Goal: Information Seeking & Learning: Learn about a topic

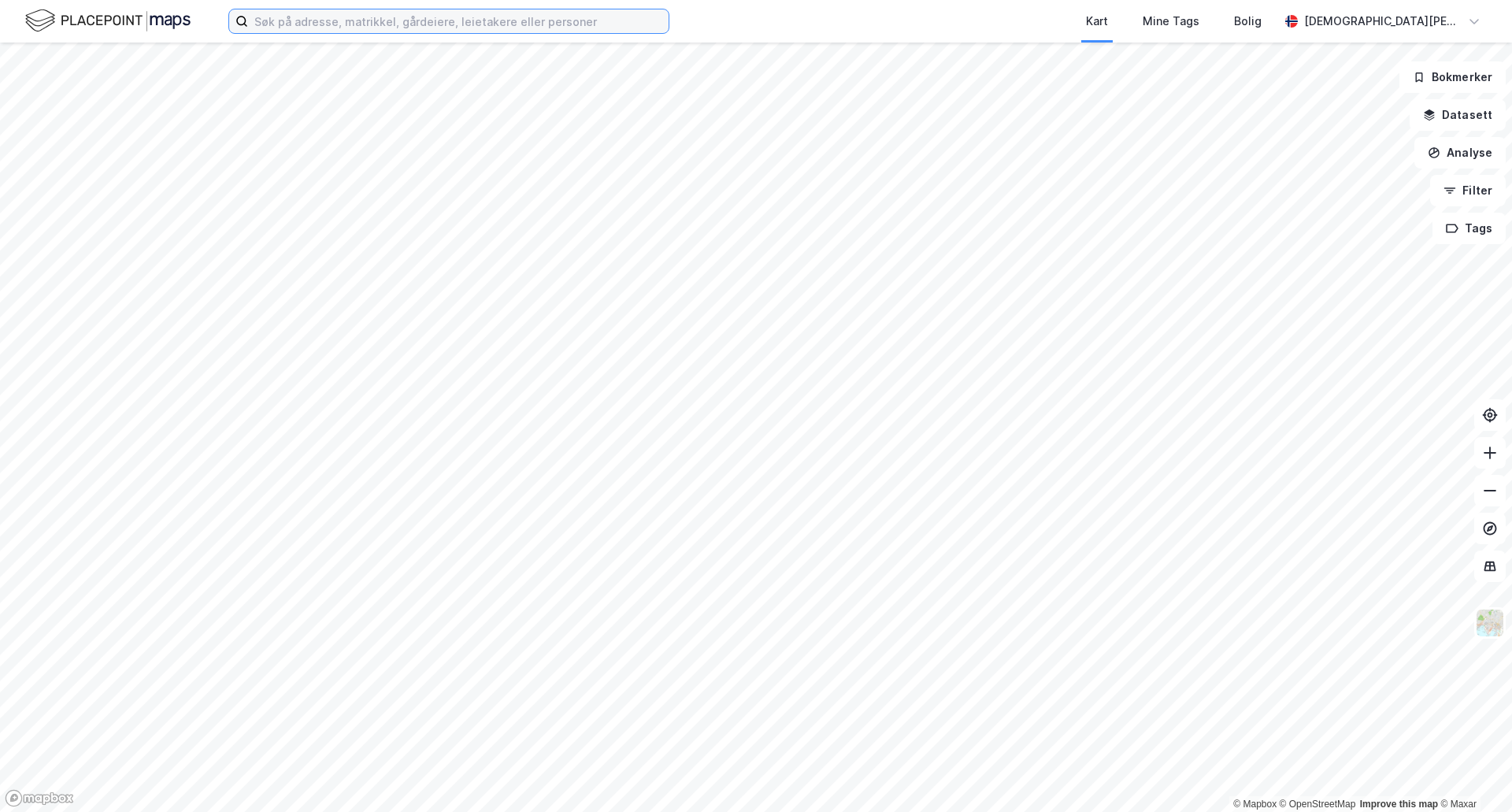
click at [416, 25] on input at bounding box center [458, 21] width 421 height 24
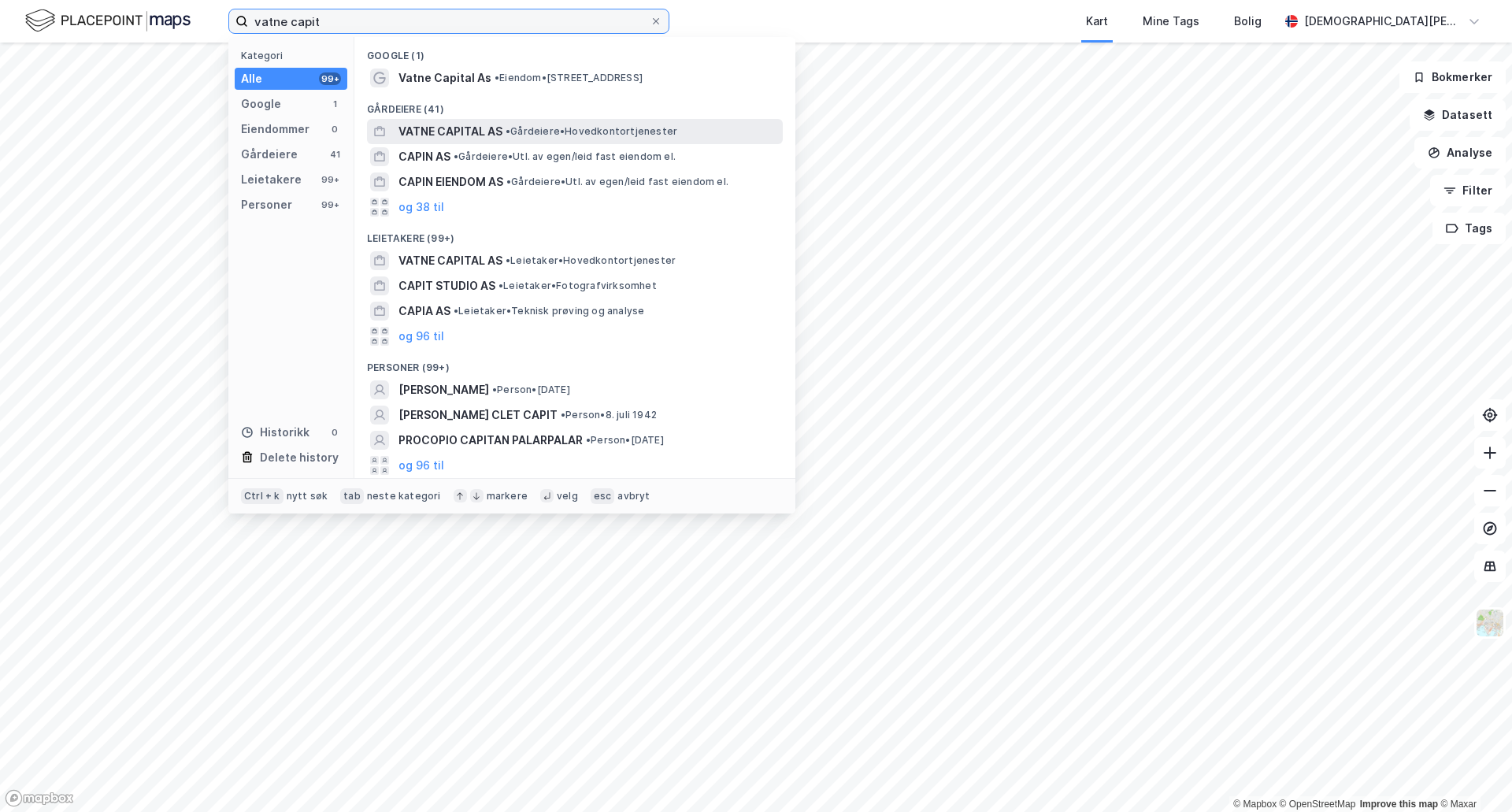
type input "vatne capit"
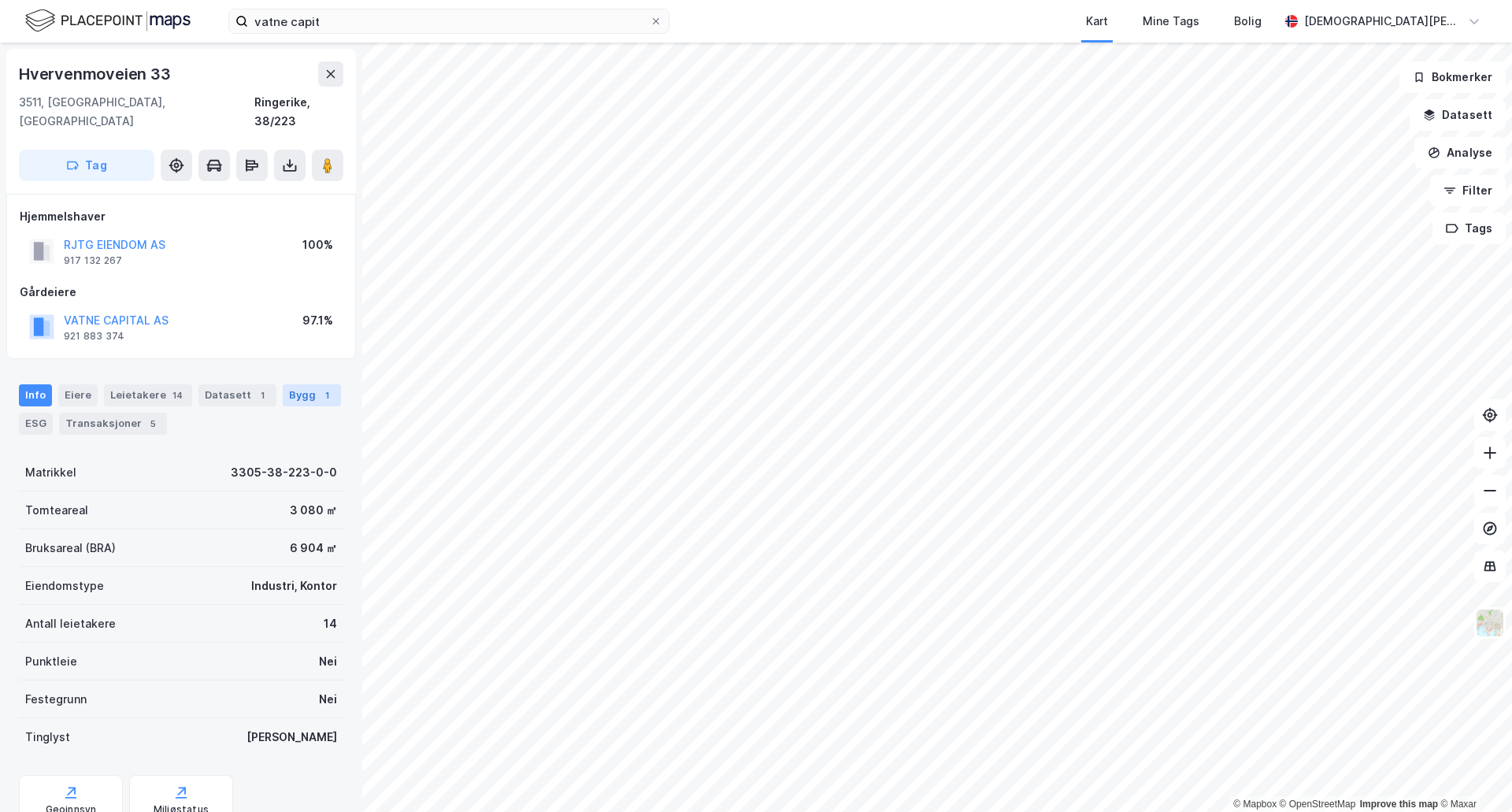
click at [319, 388] on div "1" at bounding box center [327, 395] width 16 height 16
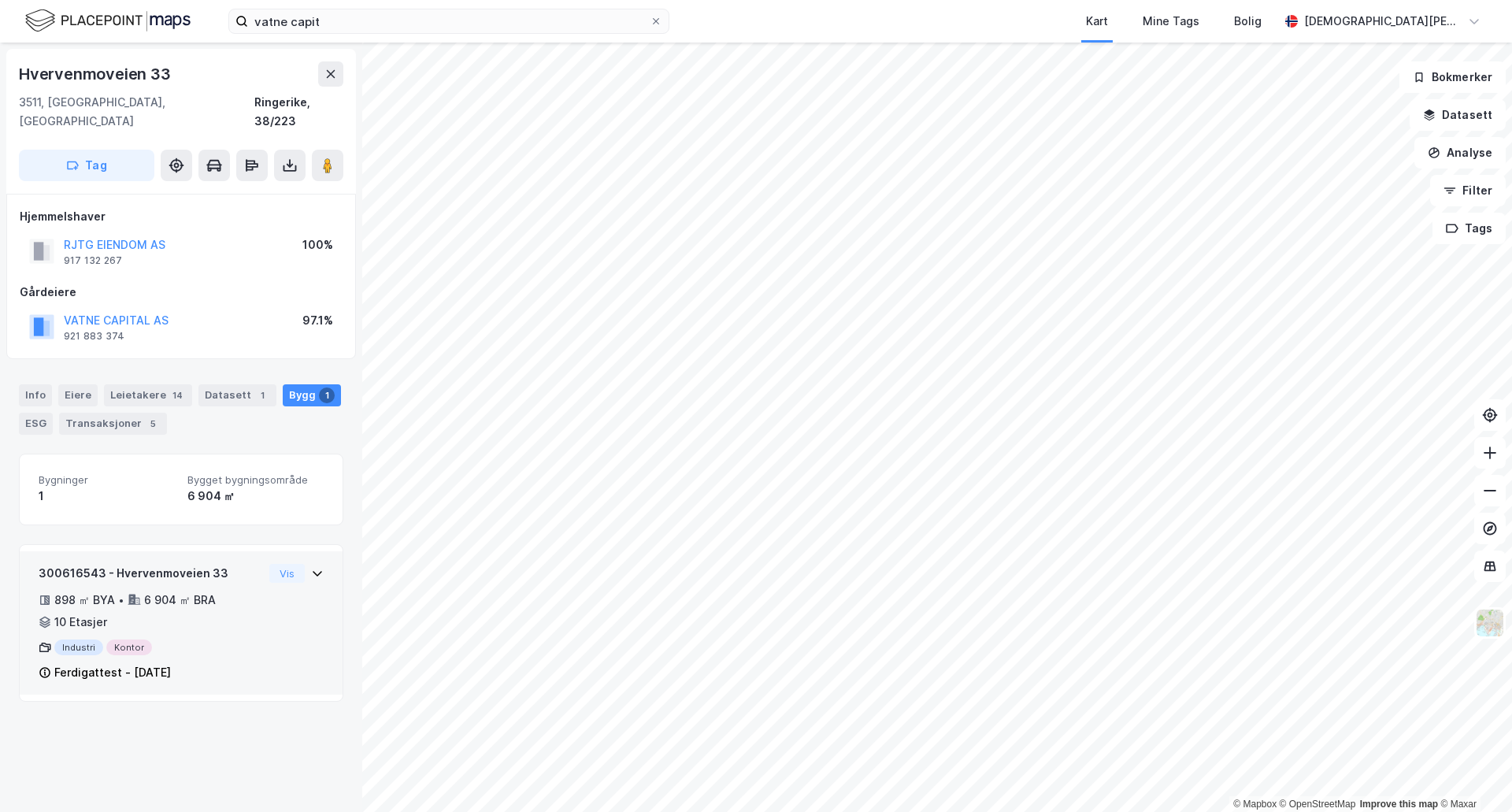
click at [311, 567] on icon at bounding box center [317, 573] width 13 height 13
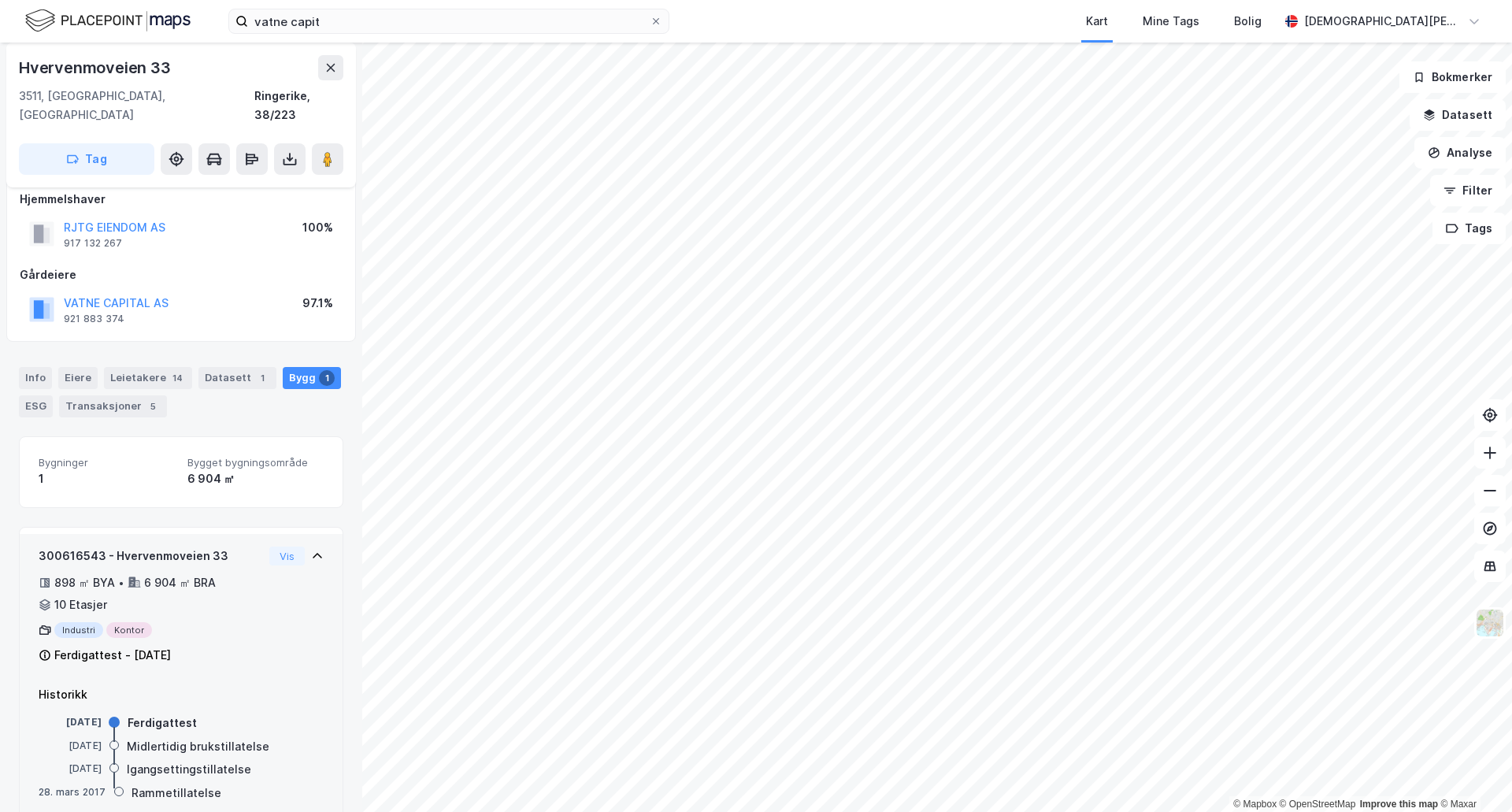
scroll to position [34, 0]
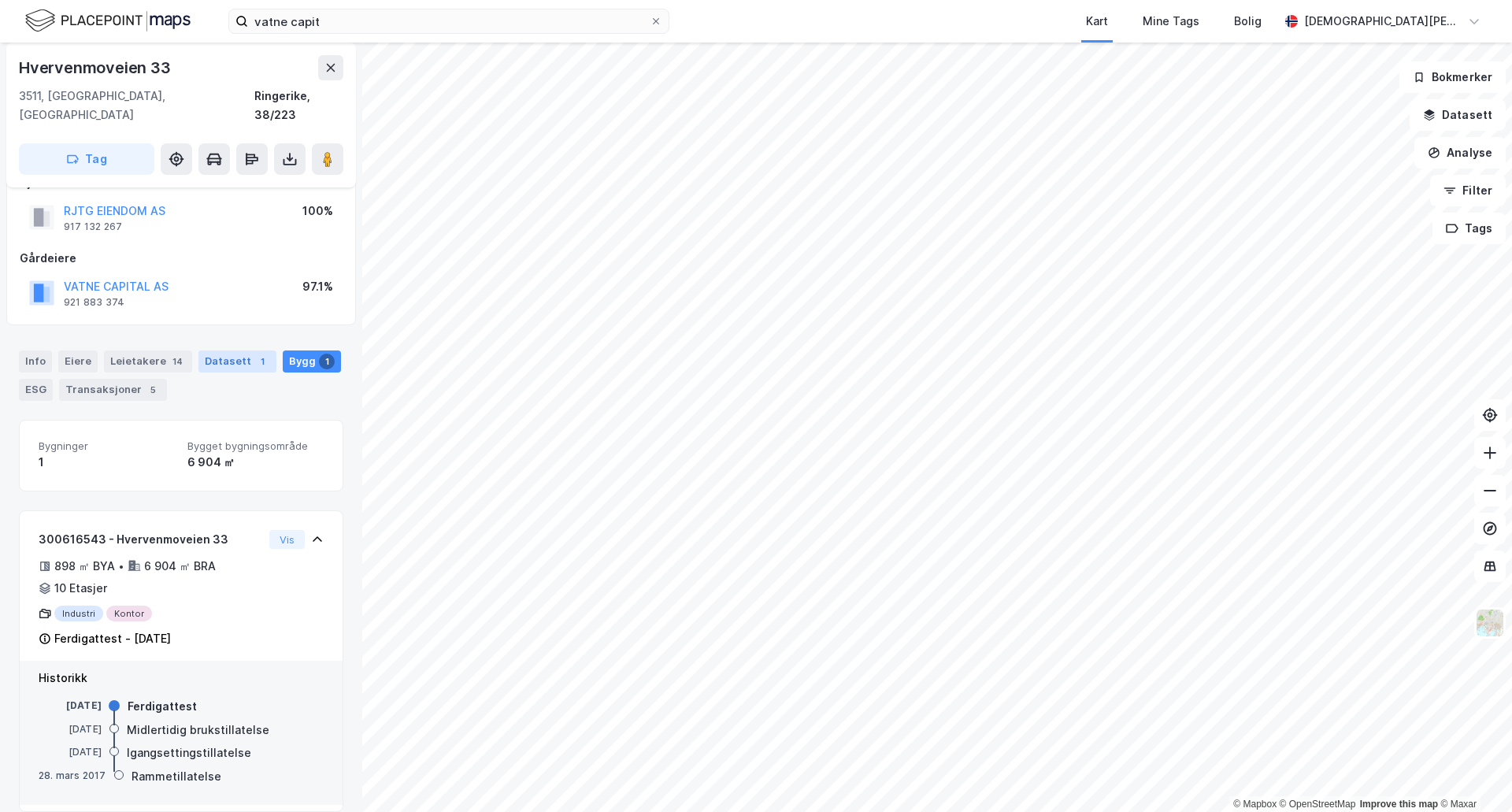
click at [255, 354] on div "1" at bounding box center [262, 361] width 16 height 16
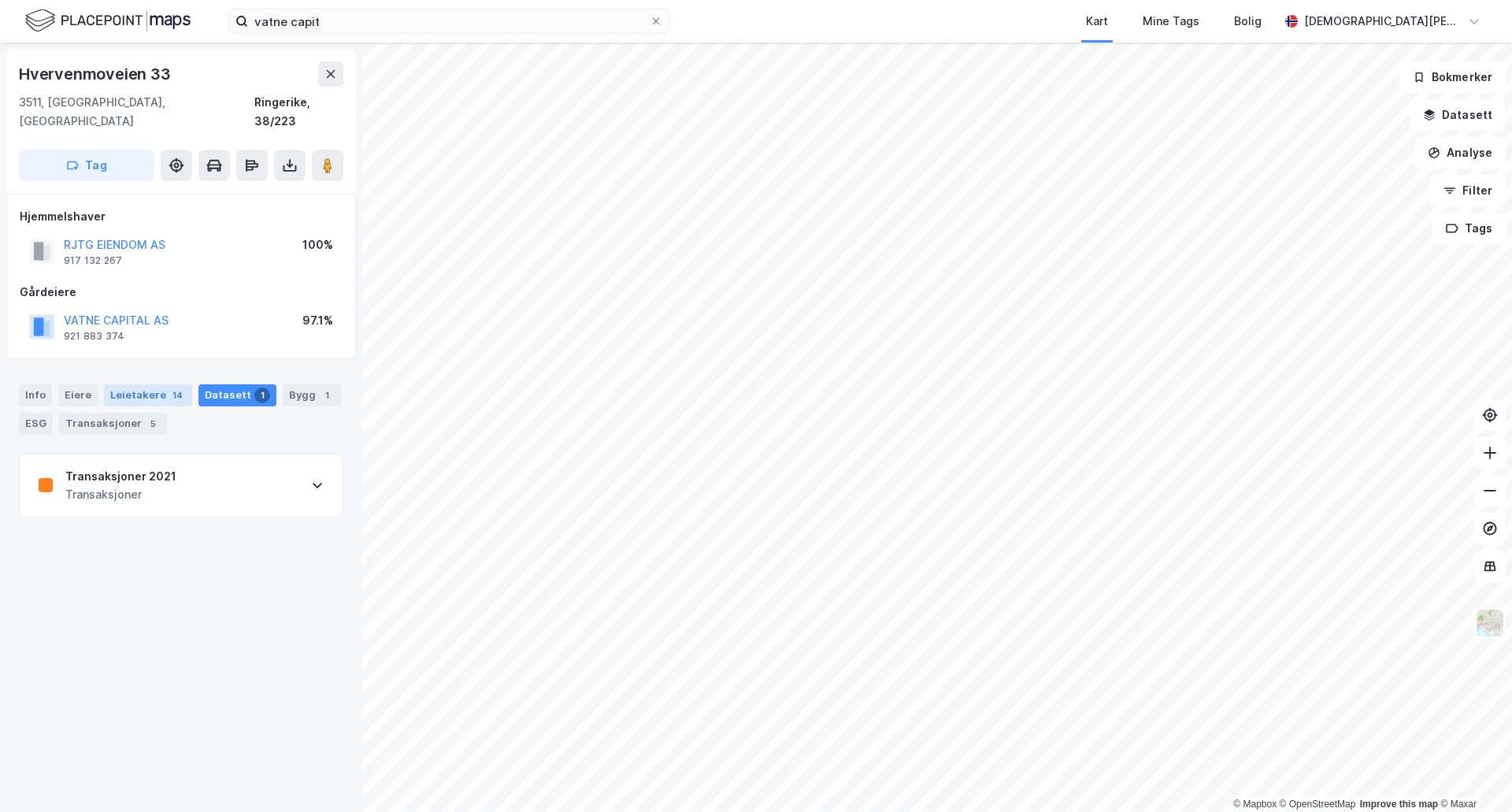
click at [170, 388] on div "14" at bounding box center [177, 395] width 16 height 16
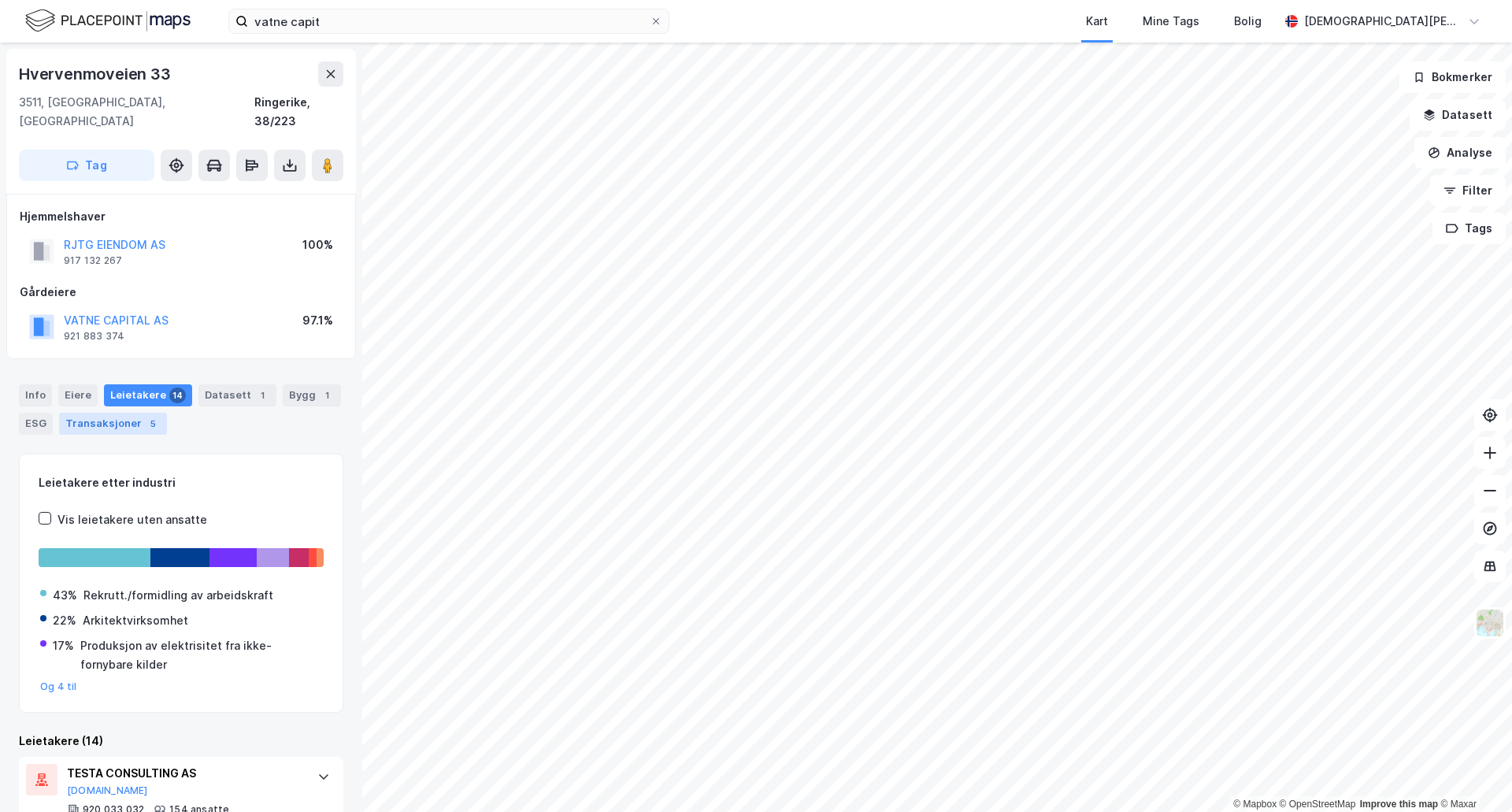
click at [152, 416] on div "5" at bounding box center [153, 423] width 16 height 16
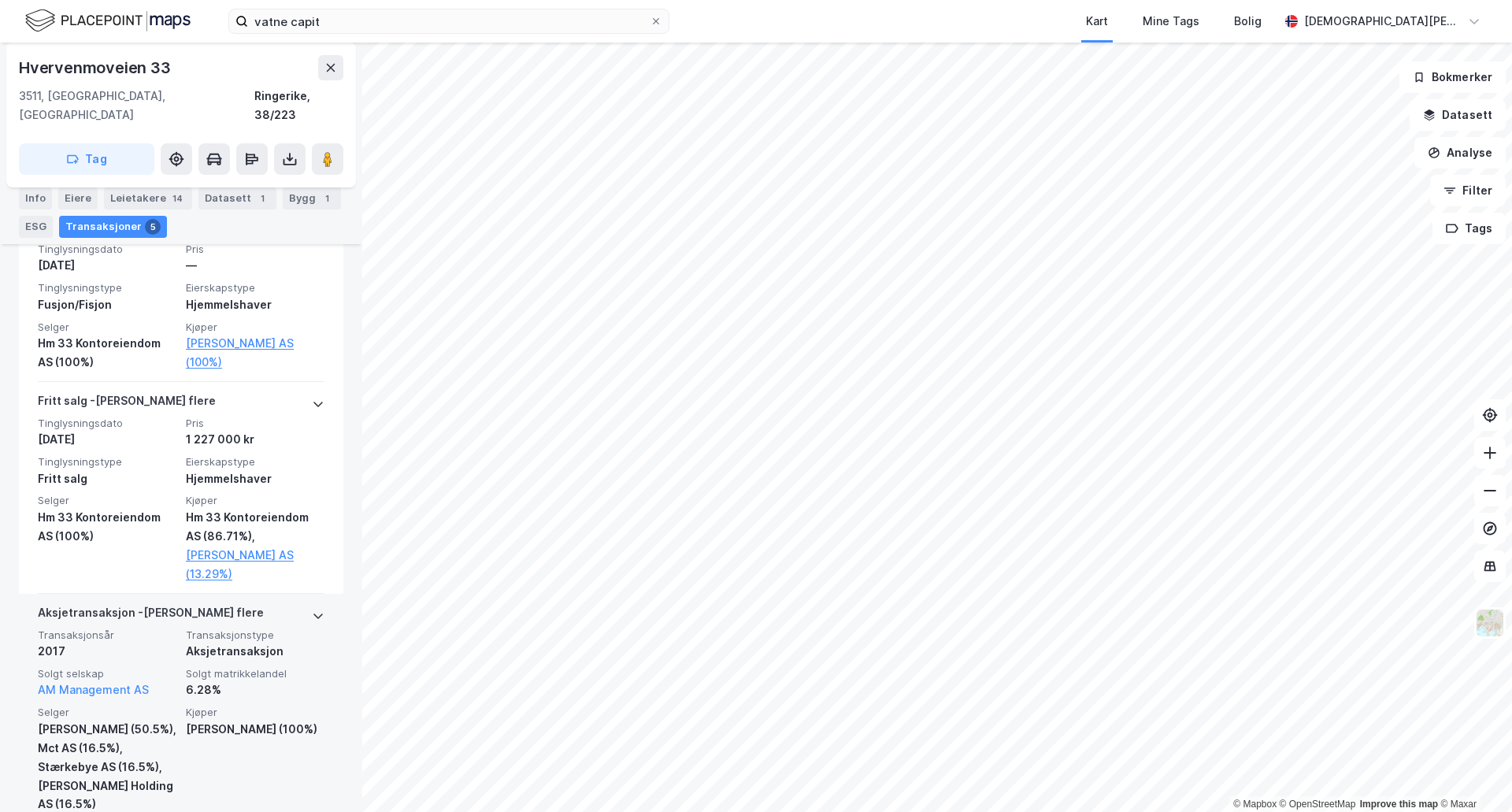
scroll to position [488, 0]
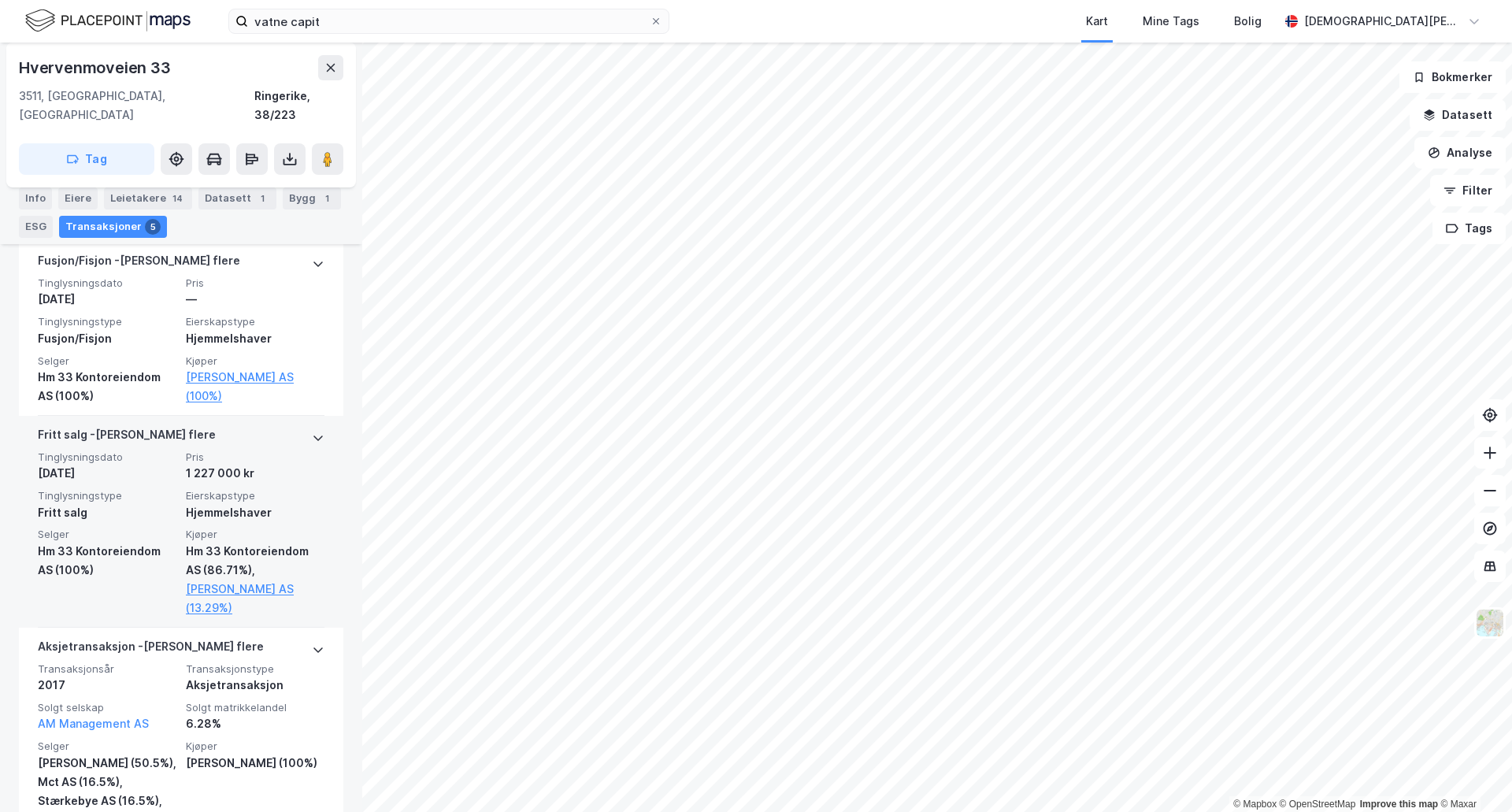
click at [302, 503] on div "Hjemmelshaver" at bounding box center [255, 512] width 138 height 19
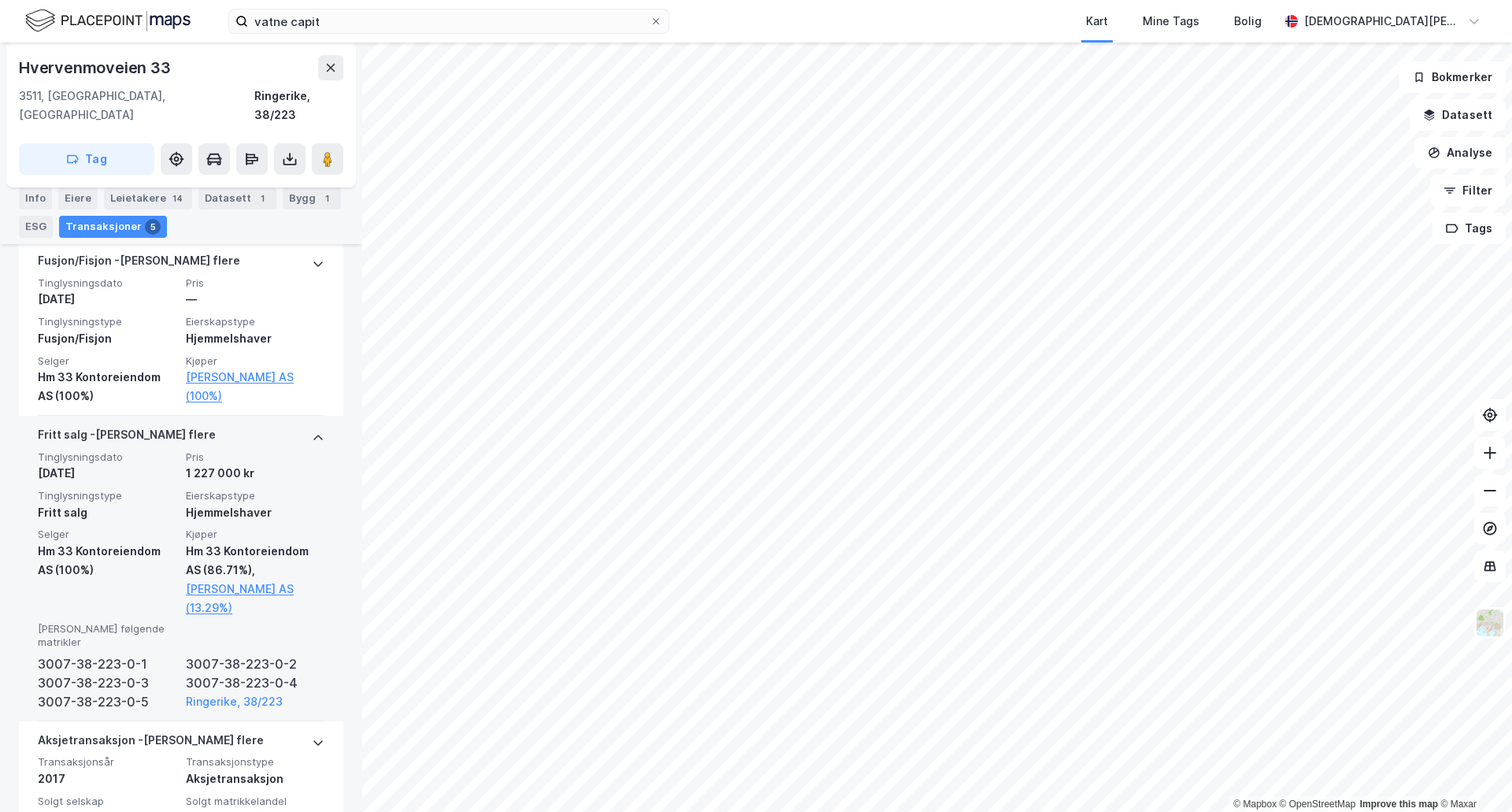
click at [303, 503] on div "Hjemmelshaver" at bounding box center [255, 512] width 138 height 19
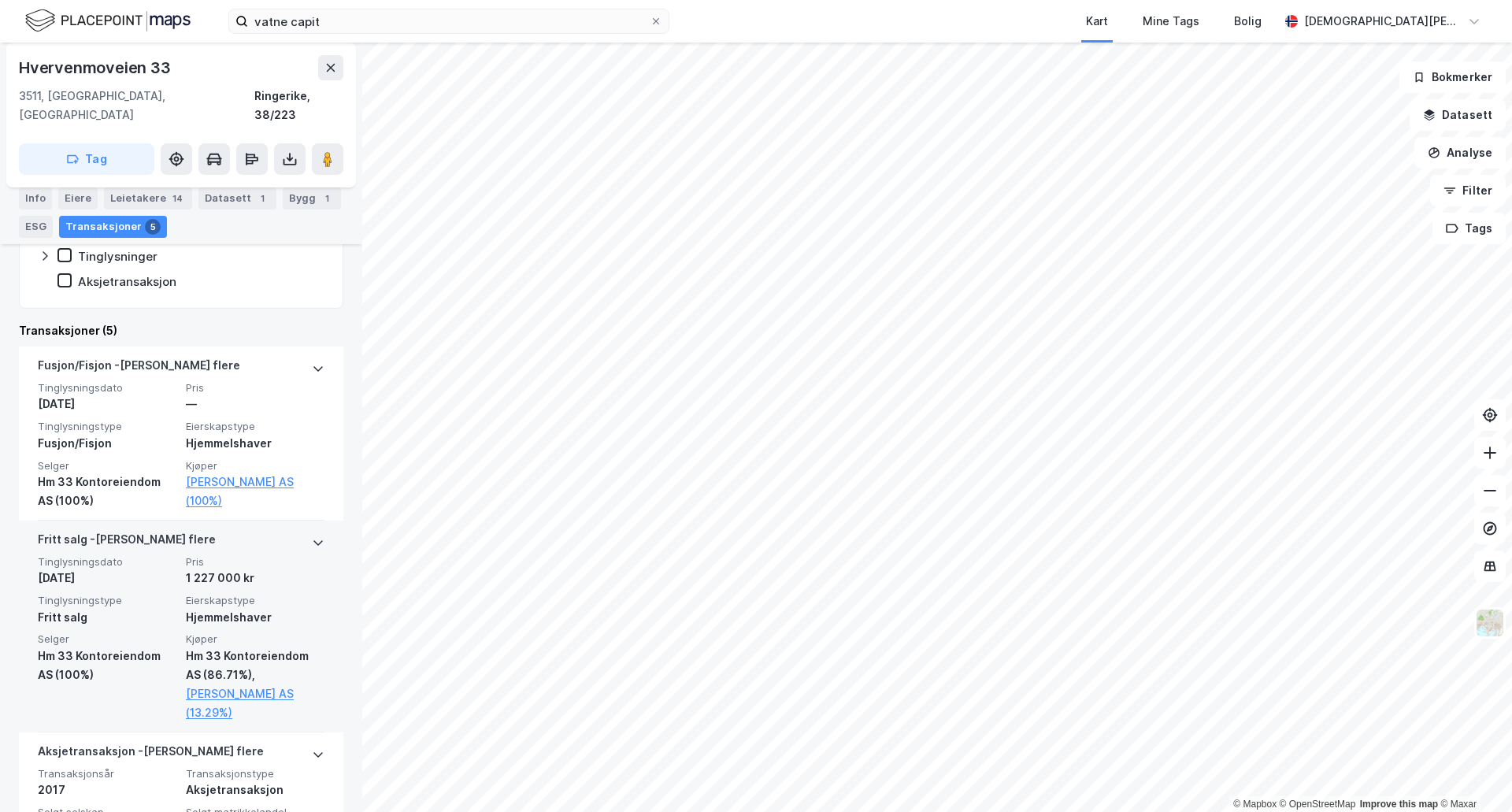
scroll to position [356, 0]
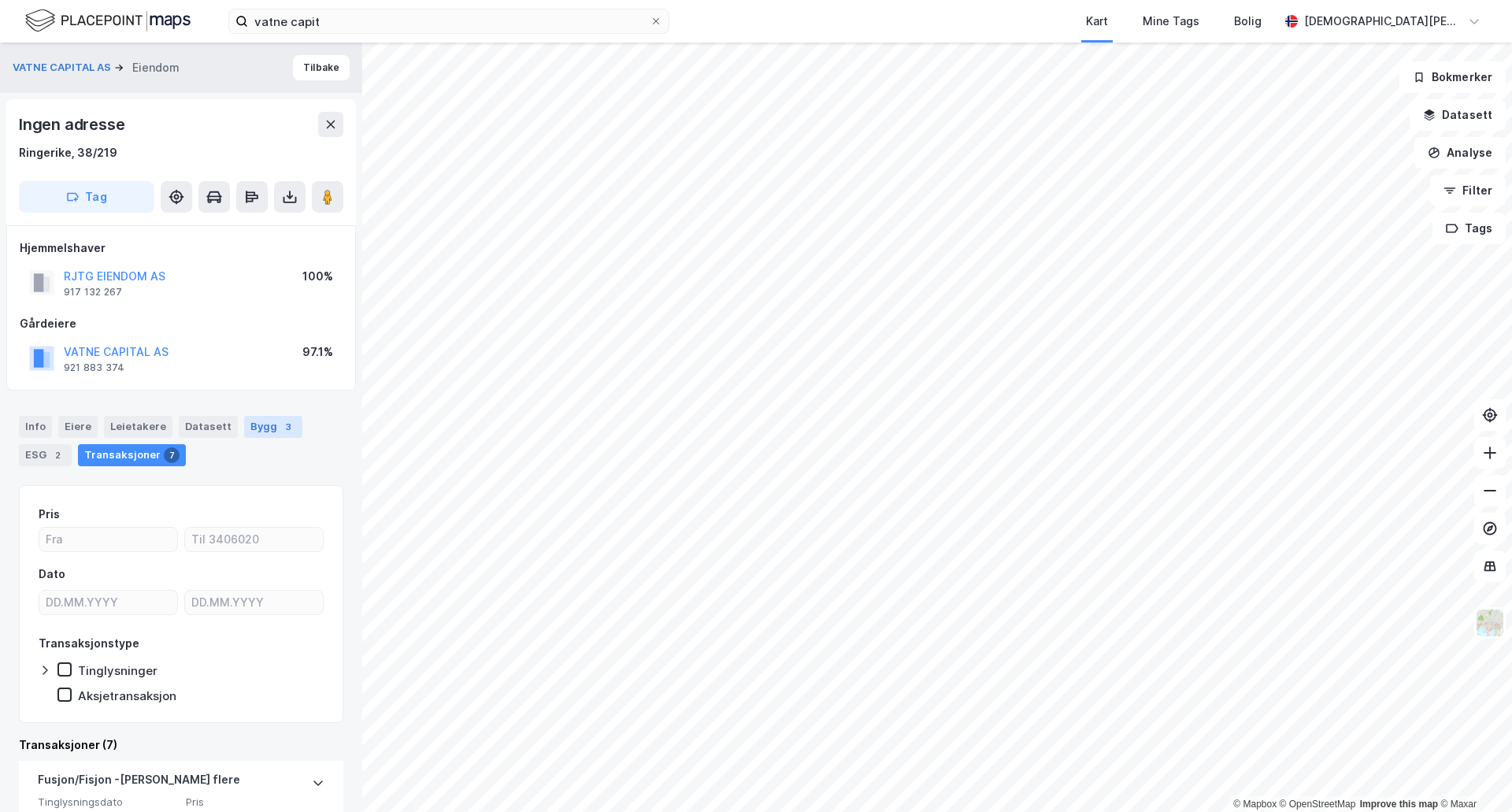
click at [280, 431] on div "3" at bounding box center [288, 427] width 16 height 16
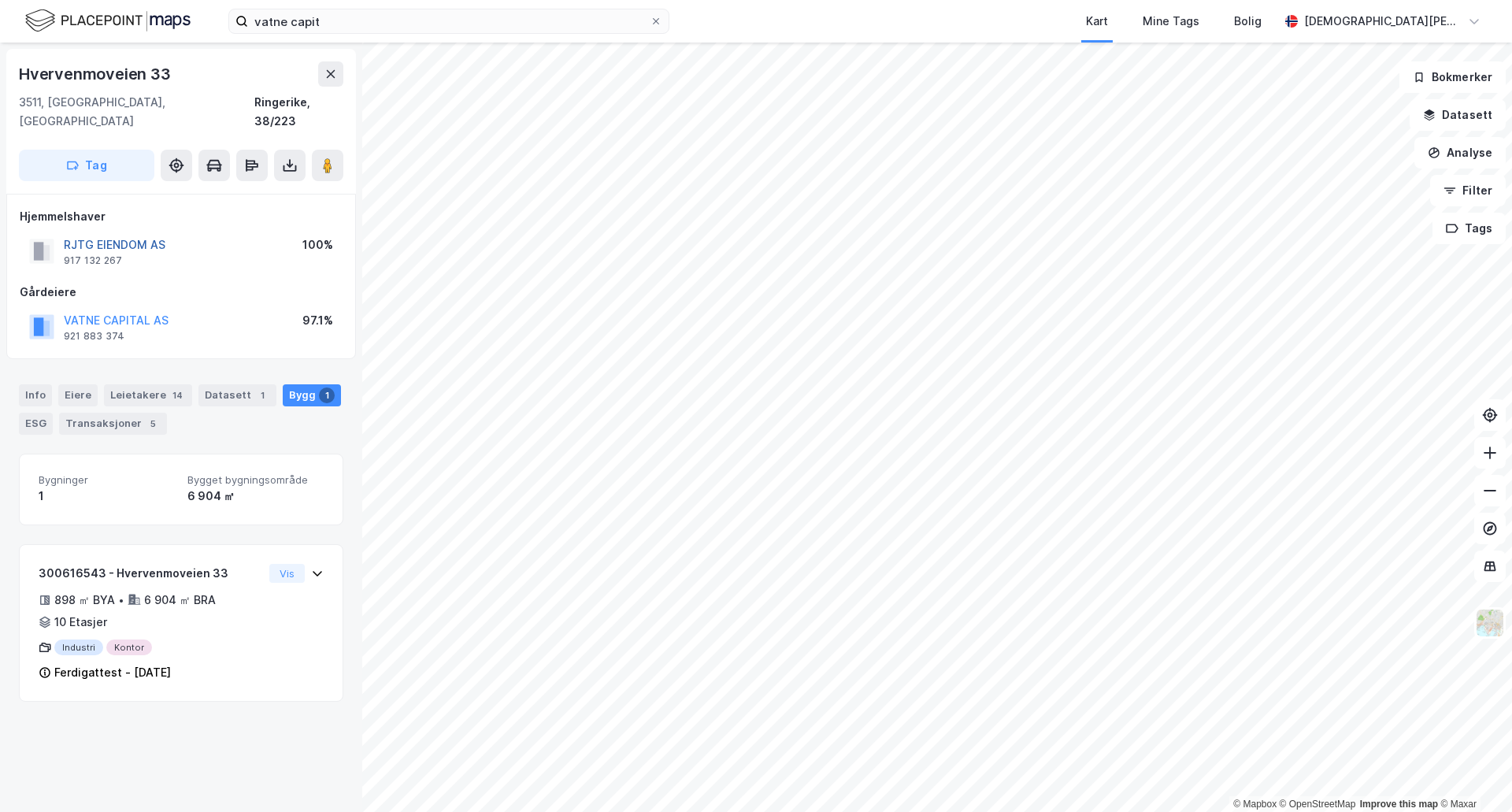
click at [0, 0] on button "RJTG EIENDOM AS" at bounding box center [0, 0] width 0 height 0
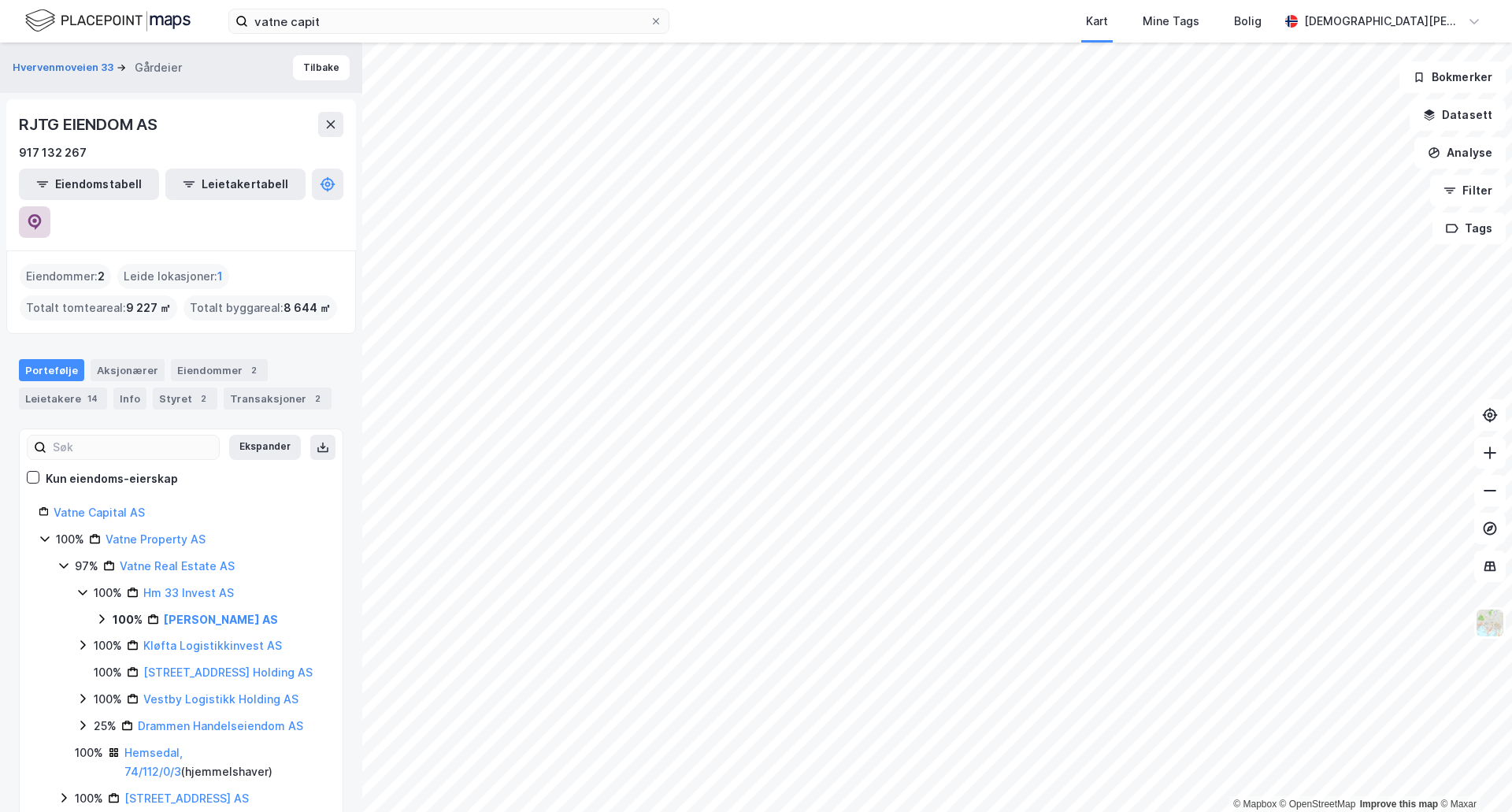
click at [50, 206] on button at bounding box center [34, 221] width 31 height 31
click at [307, 60] on button "Tilbake" at bounding box center [321, 68] width 57 height 25
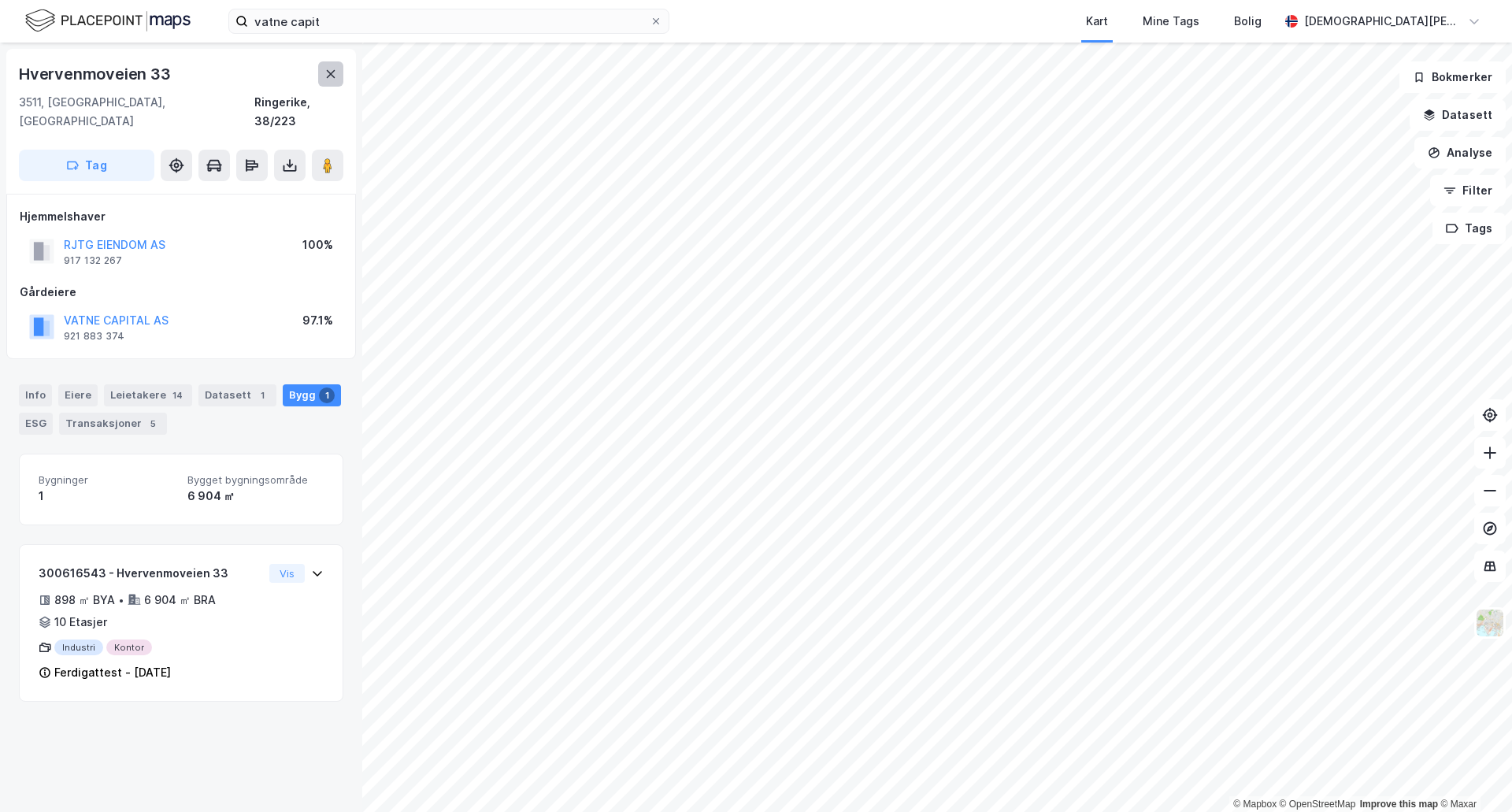
click at [329, 76] on icon at bounding box center [331, 74] width 8 height 8
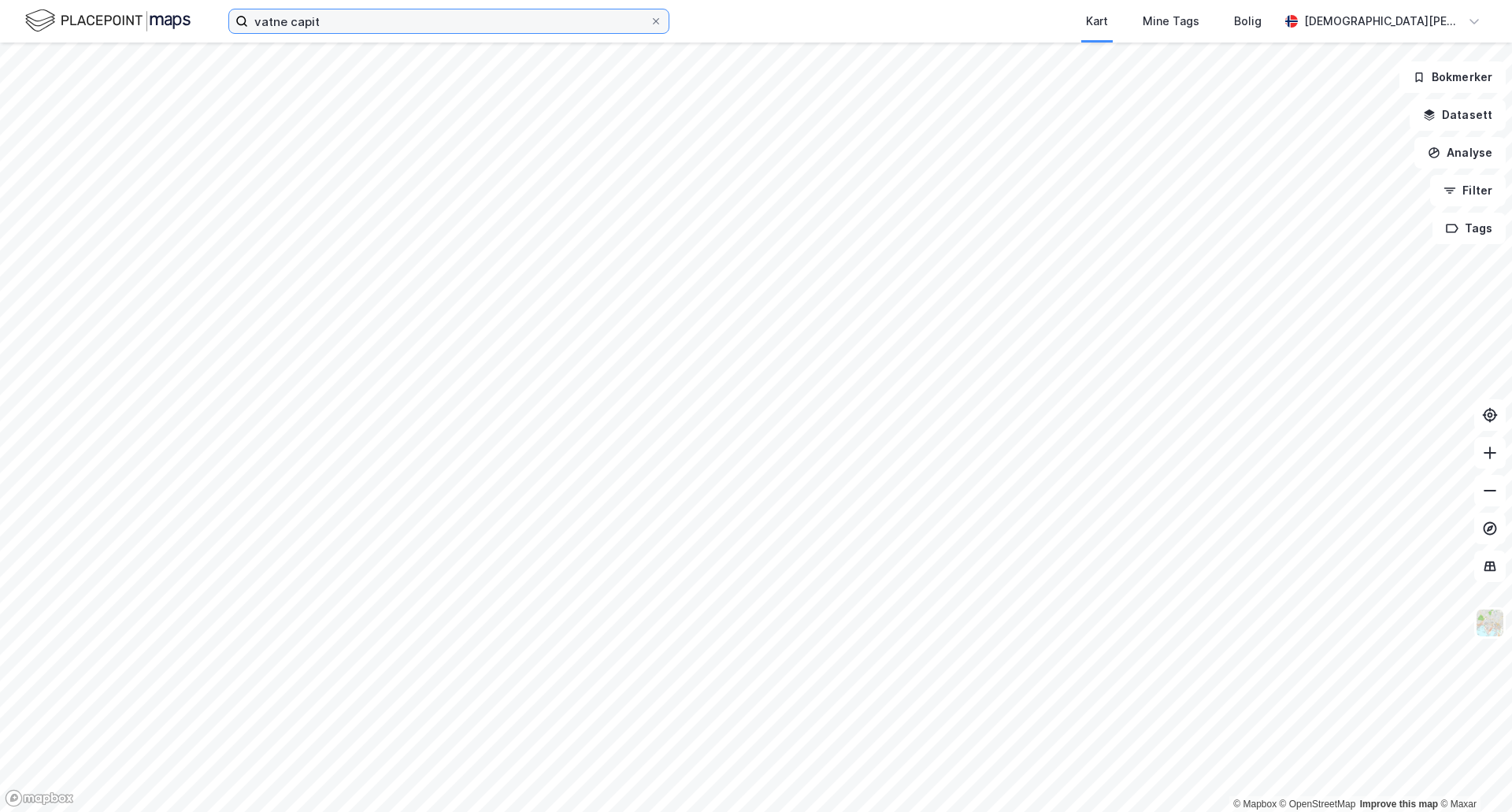
click at [400, 26] on input "vatne capit" at bounding box center [448, 21] width 401 height 24
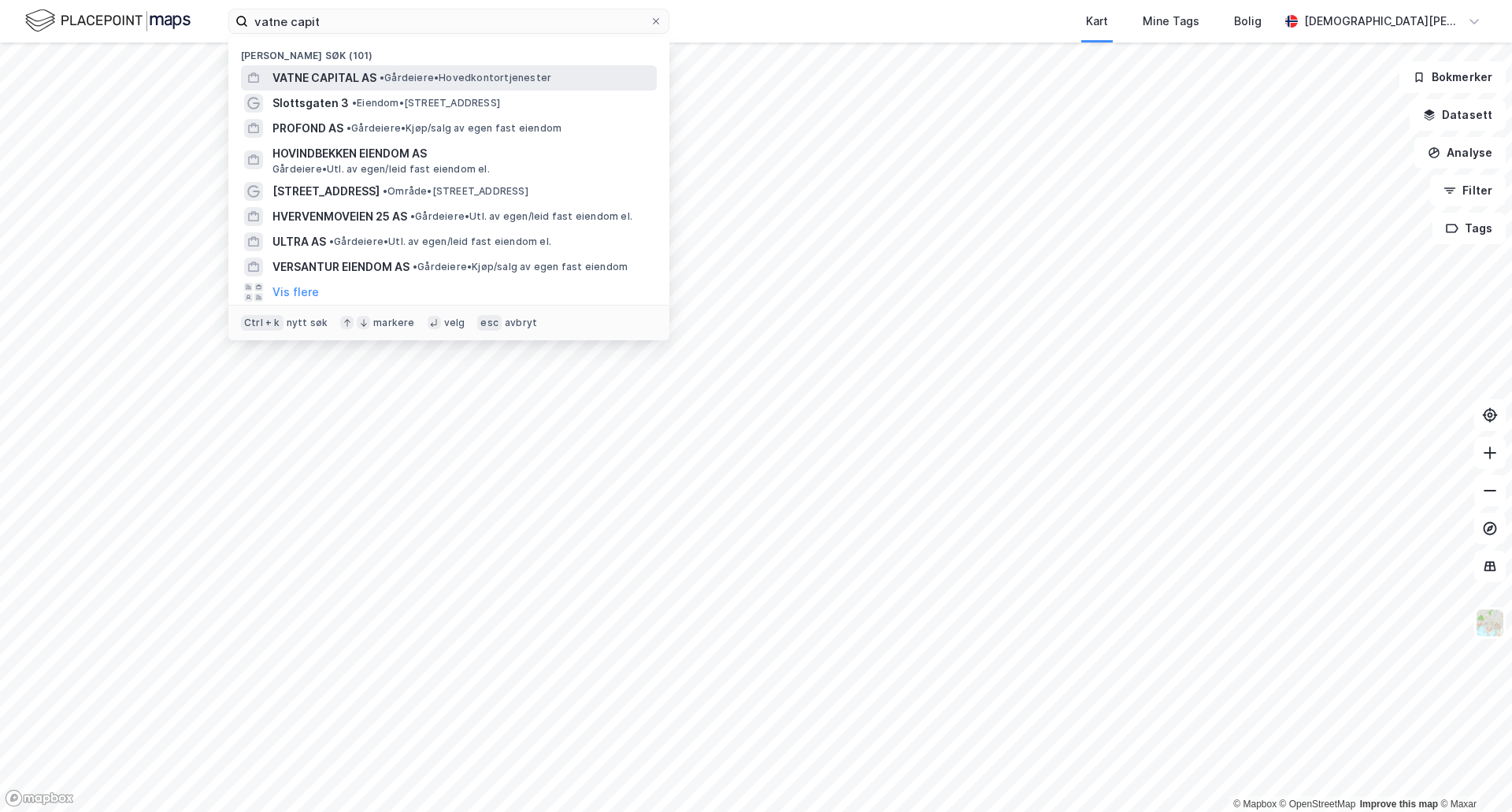
click at [426, 80] on span "• Gårdeiere • Hovedkontortjenester" at bounding box center [465, 77] width 171 height 13
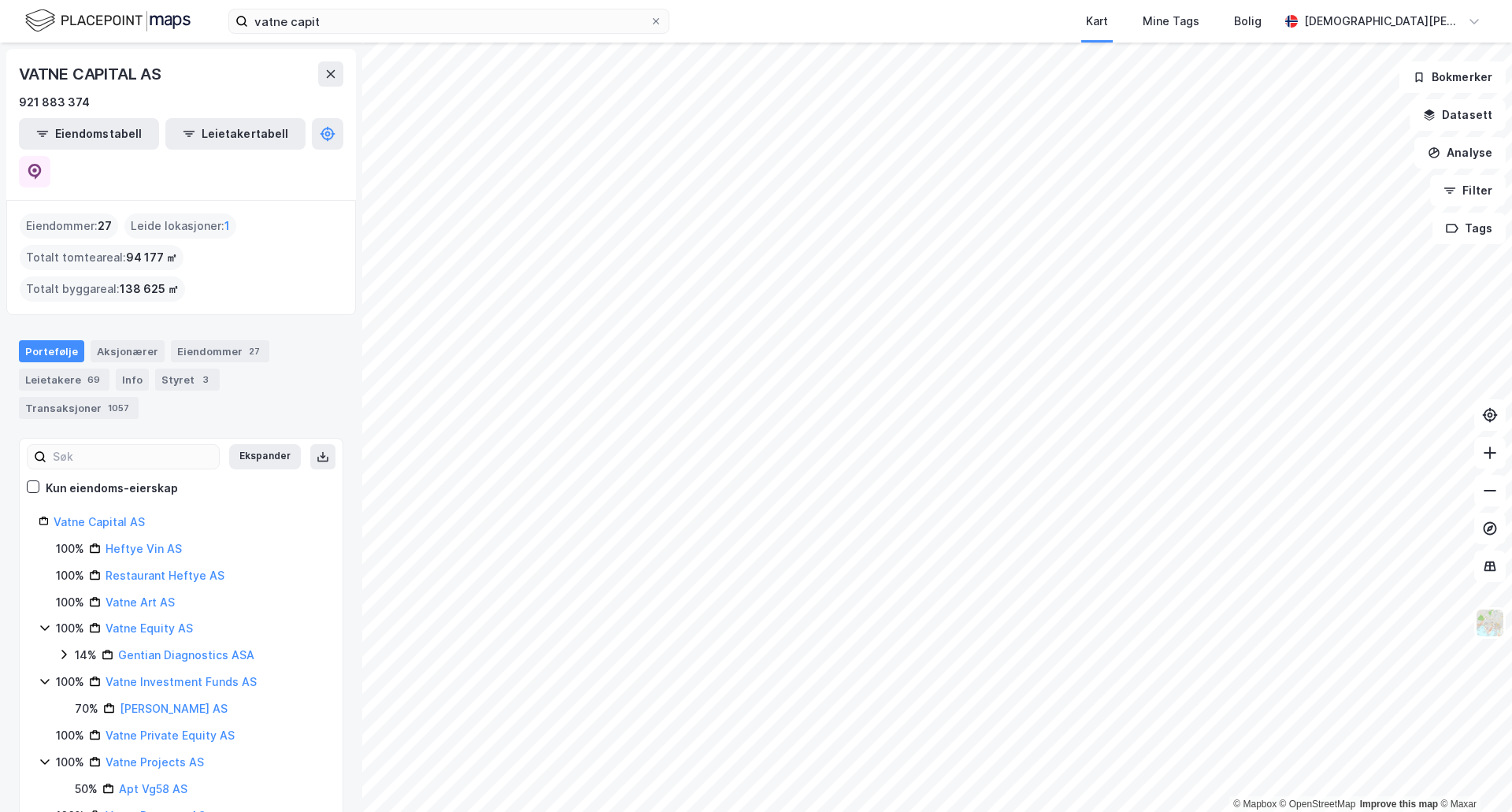
click at [1224, 0] on html "vatne capit Kart Mine Tags Bolig [PERSON_NAME] © Mapbox © OpenStreetMap Improve…" at bounding box center [756, 406] width 1512 height 812
